Goal: Task Accomplishment & Management: Complete application form

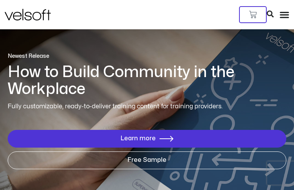
type input "**********"
type input "*********"
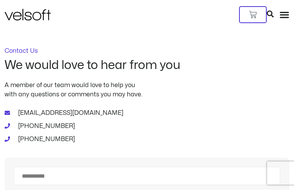
type input "**********"
